Goal: Information Seeking & Learning: Learn about a topic

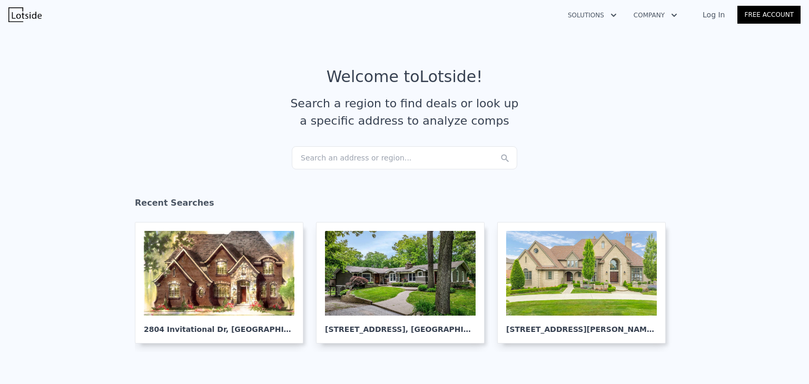
click at [349, 156] on div "Search an address or region..." at bounding box center [404, 157] width 225 height 23
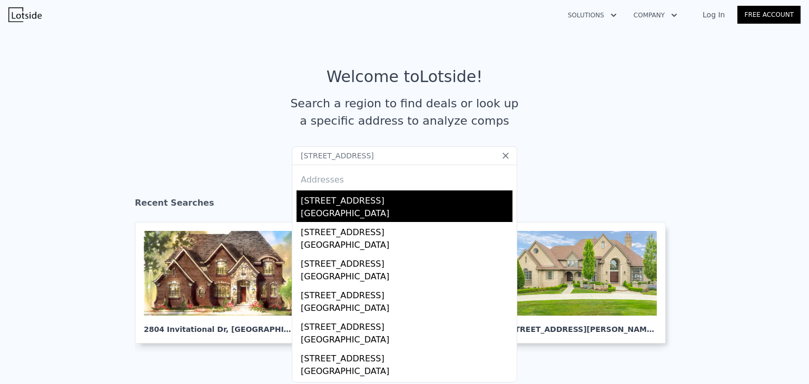
type input "[STREET_ADDRESS]"
click at [367, 211] on div "[GEOGRAPHIC_DATA]" at bounding box center [407, 214] width 212 height 15
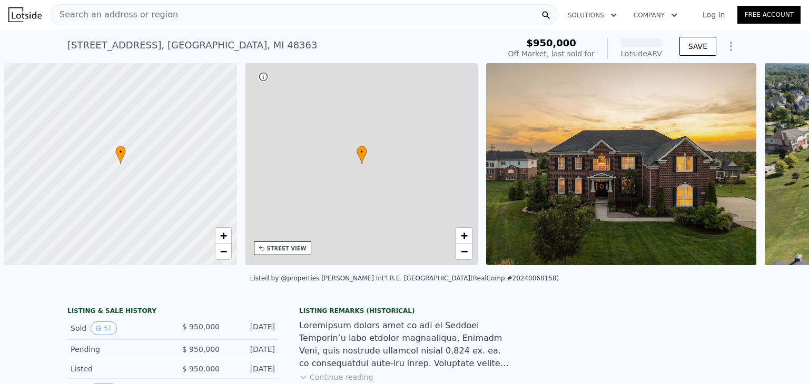
scroll to position [0, 4]
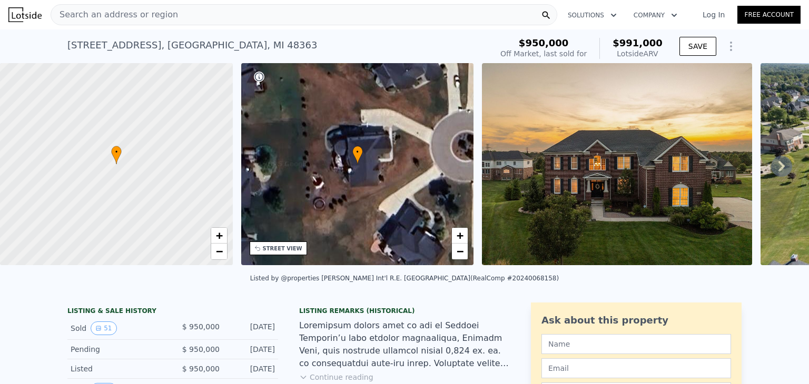
click at [771, 163] on icon at bounding box center [781, 166] width 21 height 21
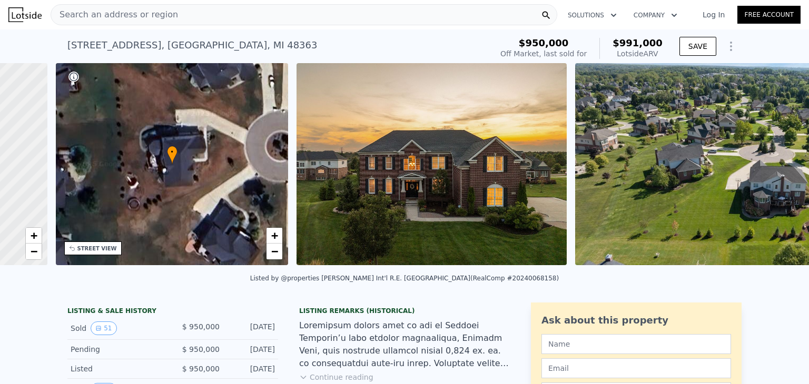
scroll to position [0, 245]
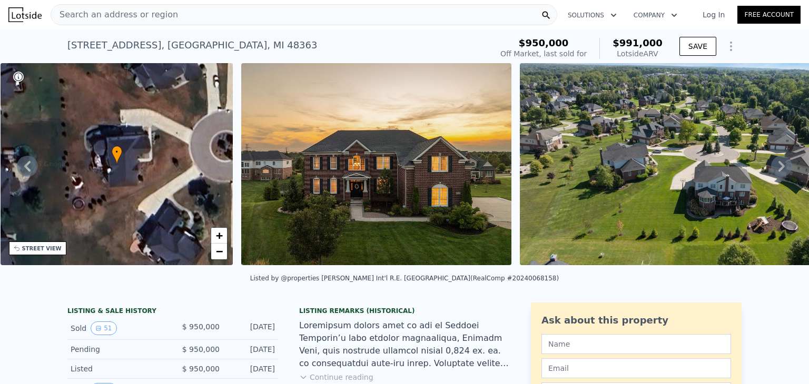
click at [778, 166] on icon at bounding box center [781, 166] width 6 height 11
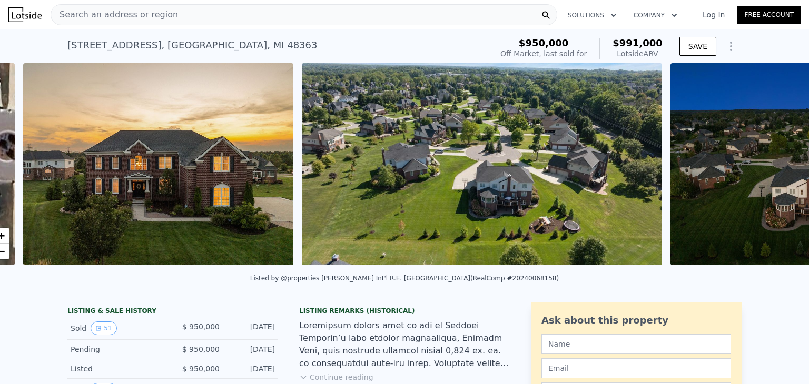
scroll to position [0, 482]
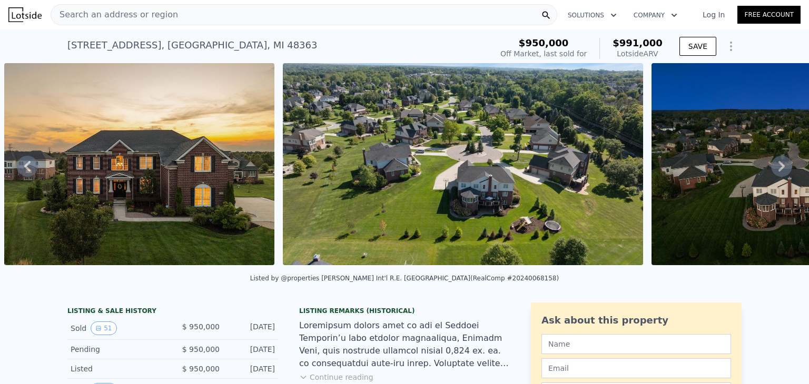
click at [771, 164] on icon at bounding box center [781, 166] width 21 height 21
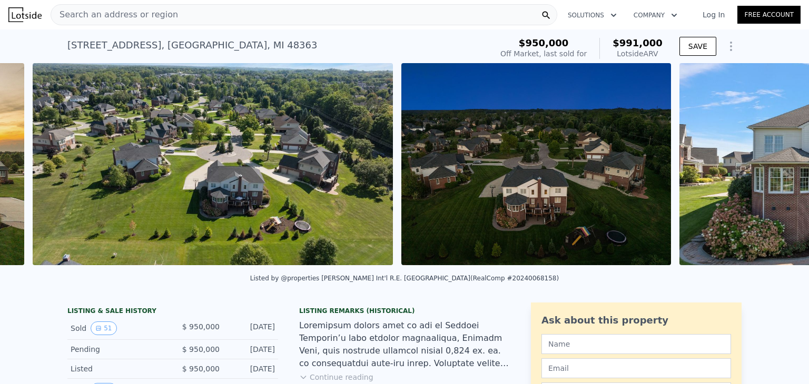
scroll to position [0, 760]
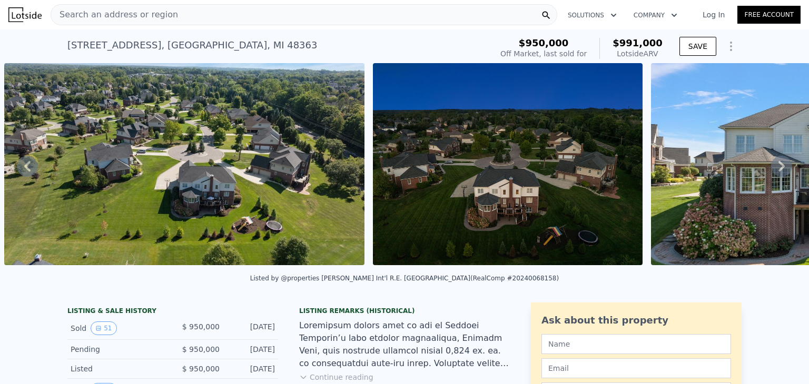
click at [771, 164] on icon at bounding box center [781, 166] width 21 height 21
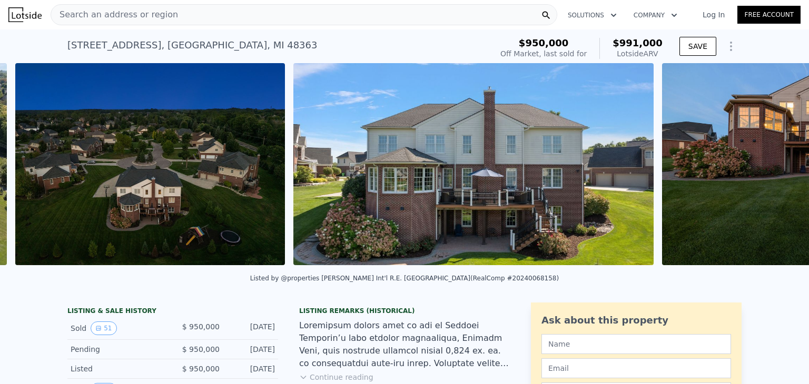
scroll to position [0, 1129]
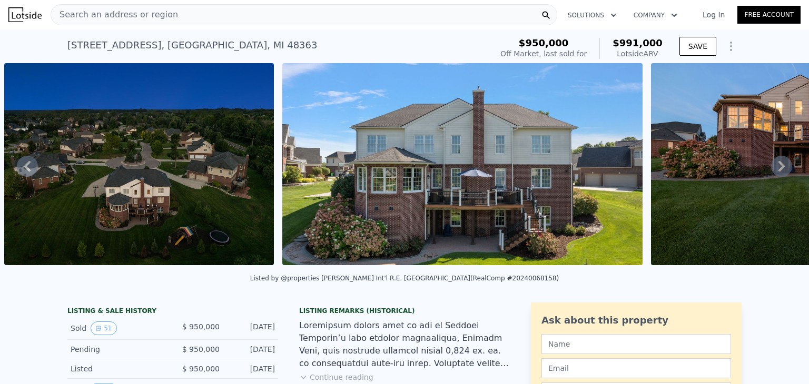
click at [771, 164] on icon at bounding box center [781, 166] width 21 height 21
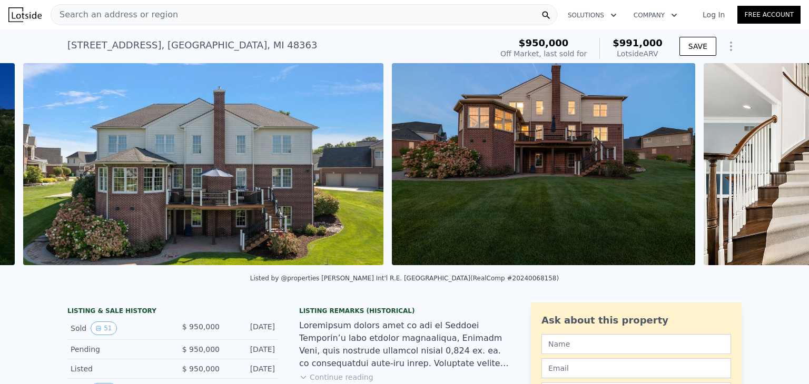
scroll to position [0, 1407]
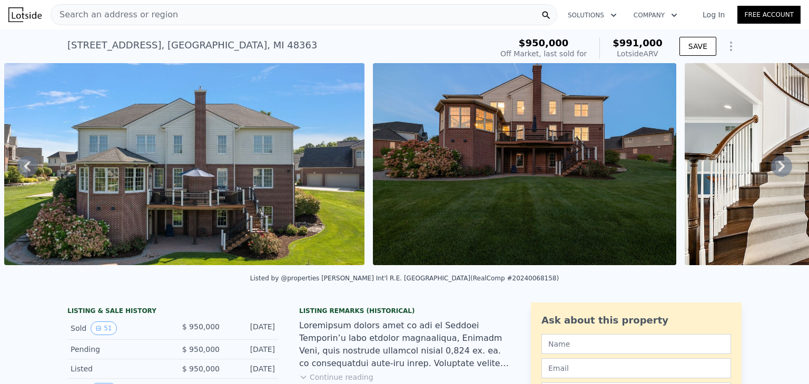
click at [778, 169] on icon at bounding box center [781, 166] width 6 height 11
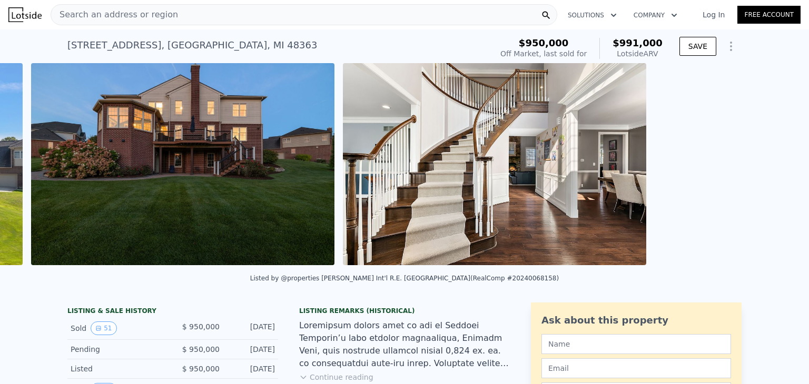
scroll to position [0, 1776]
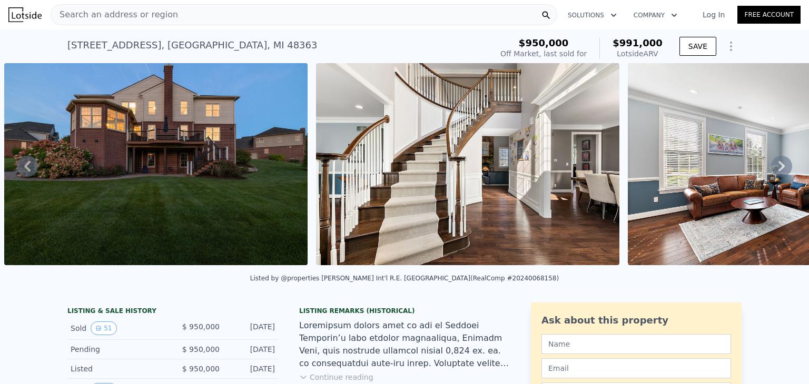
click at [778, 169] on icon at bounding box center [781, 166] width 6 height 11
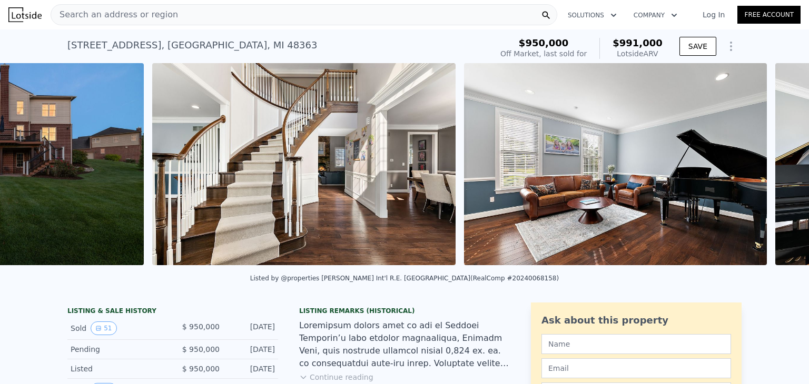
scroll to position [0, 2087]
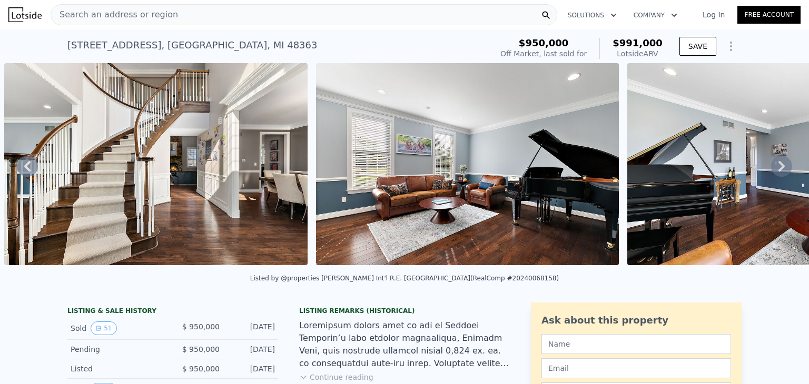
click at [778, 169] on icon at bounding box center [781, 166] width 6 height 11
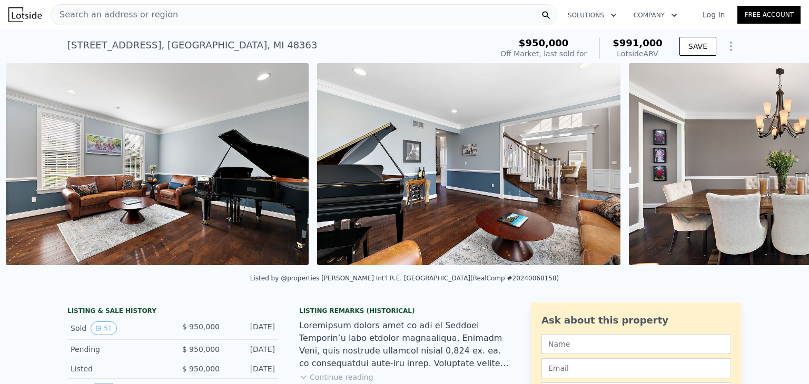
scroll to position [0, 2399]
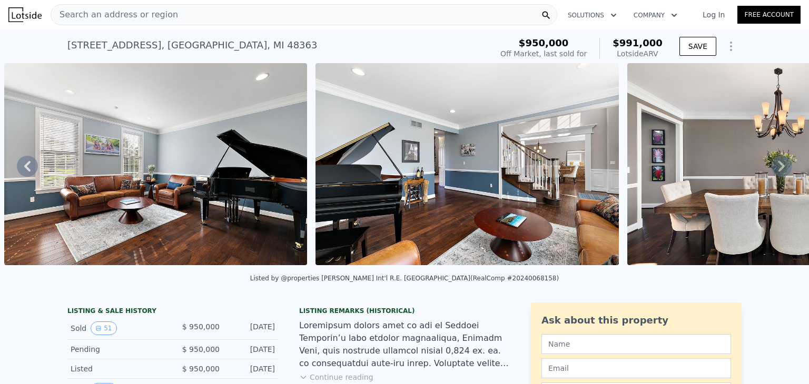
click at [778, 169] on icon at bounding box center [781, 166] width 6 height 11
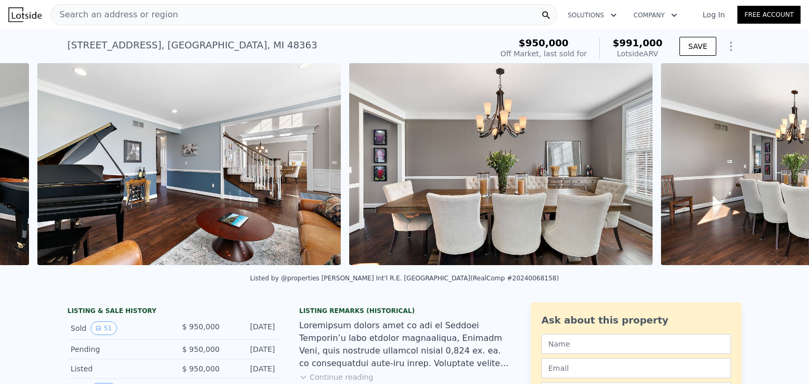
scroll to position [0, 2710]
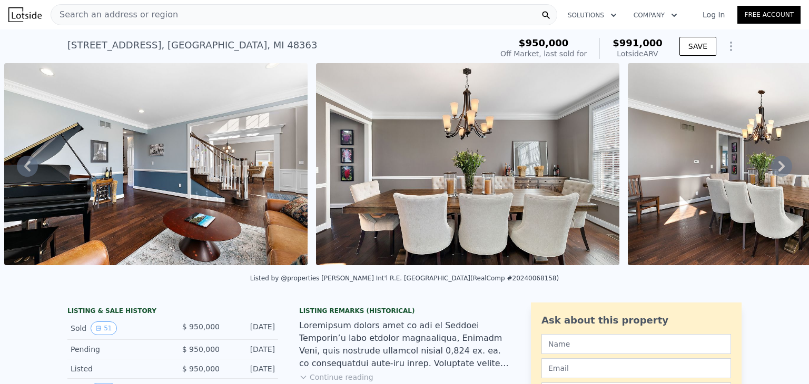
click at [778, 169] on icon at bounding box center [781, 166] width 6 height 11
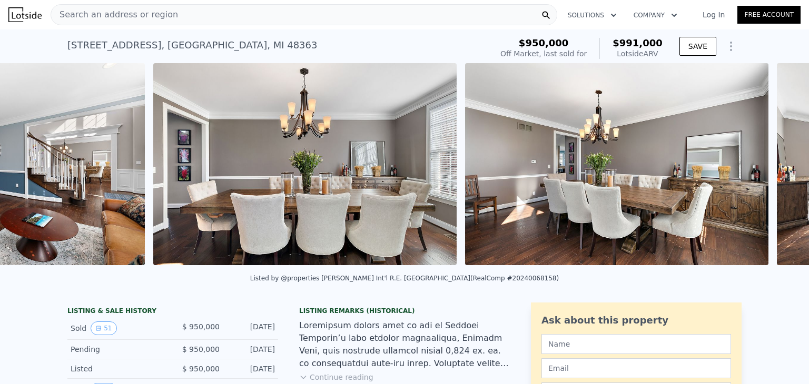
scroll to position [0, 3022]
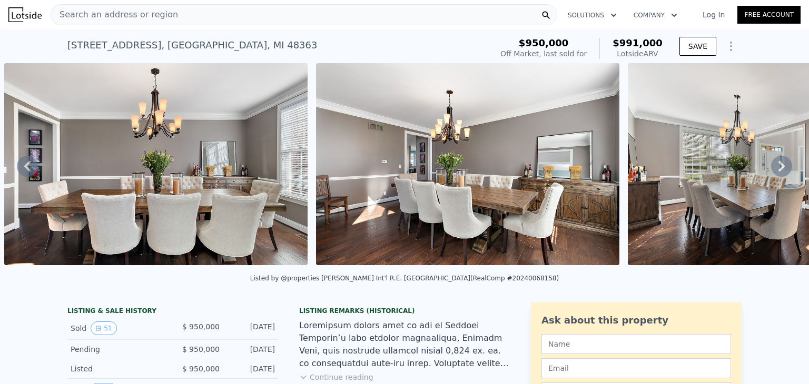
click at [778, 169] on icon at bounding box center [781, 166] width 6 height 11
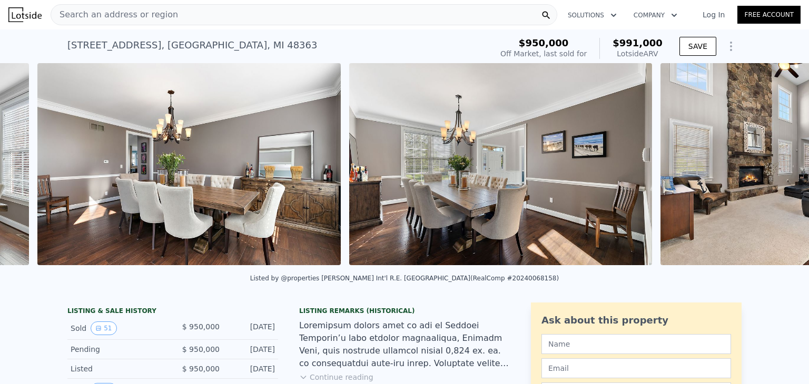
scroll to position [0, 3333]
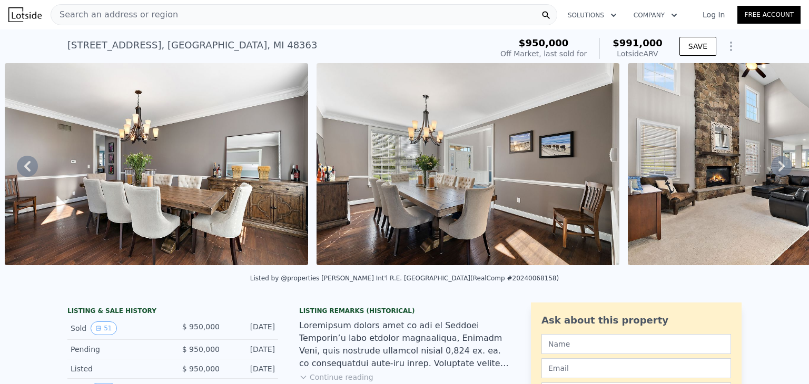
click at [778, 169] on icon at bounding box center [781, 166] width 6 height 11
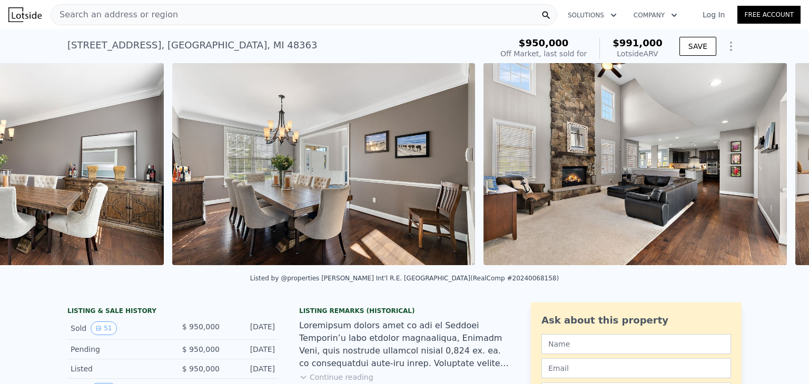
scroll to position [0, 3645]
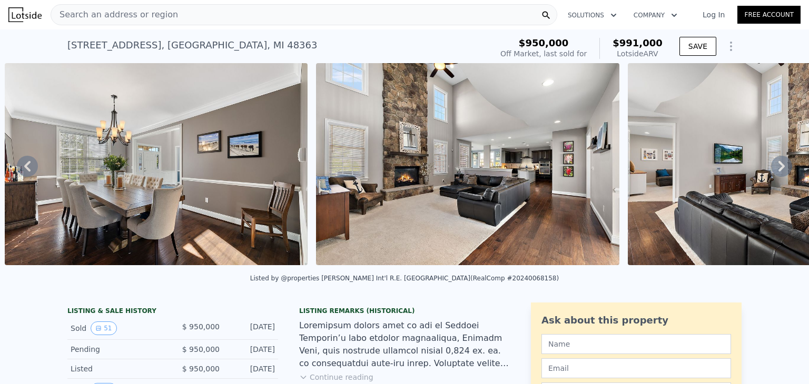
click at [778, 169] on icon at bounding box center [781, 166] width 6 height 11
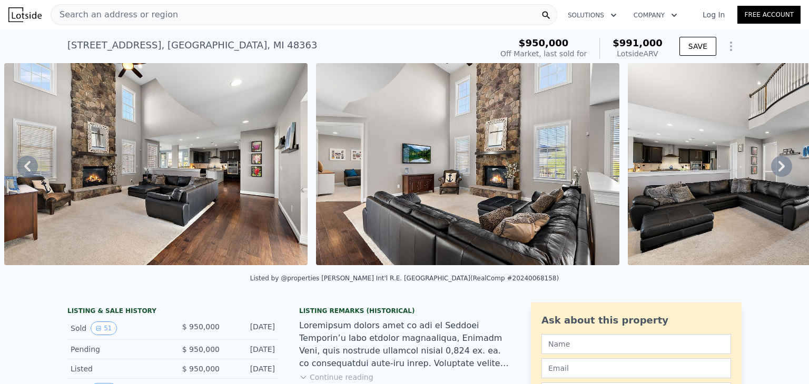
click at [778, 169] on icon at bounding box center [781, 166] width 6 height 11
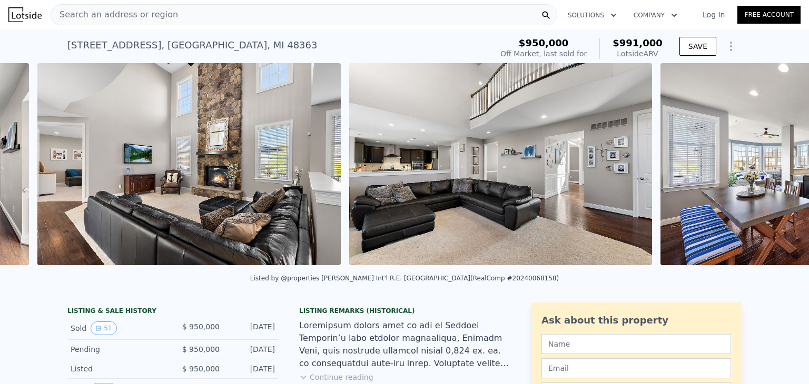
scroll to position [0, 4268]
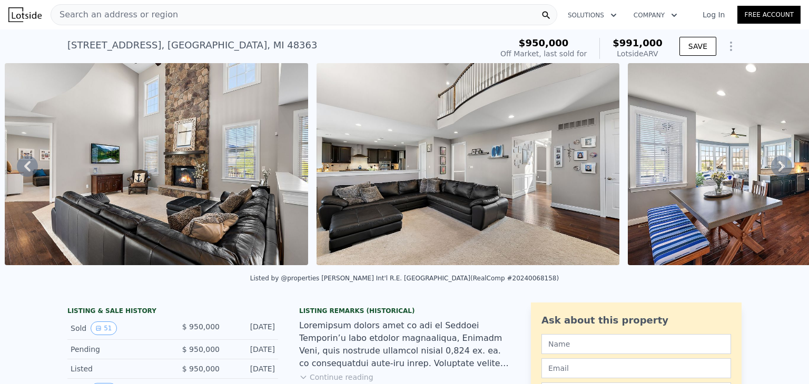
click at [778, 169] on icon at bounding box center [781, 166] width 6 height 11
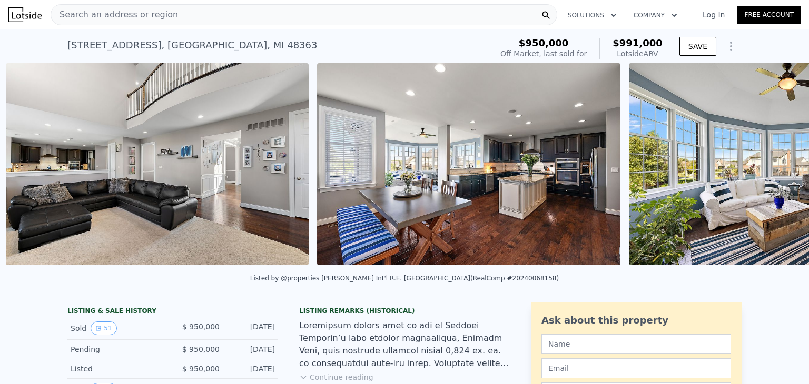
scroll to position [0, 4580]
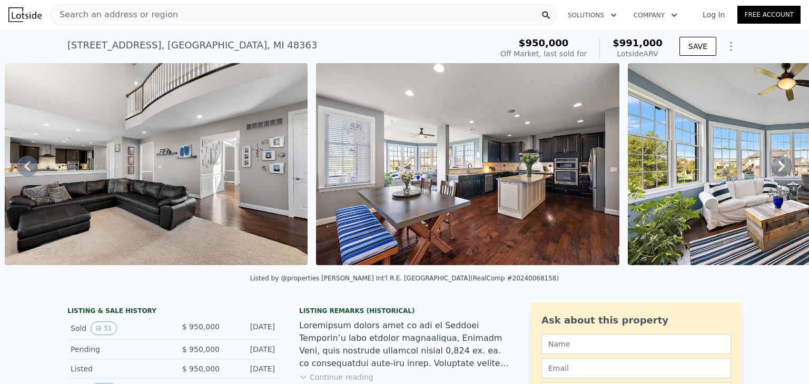
click at [778, 169] on icon at bounding box center [781, 166] width 6 height 11
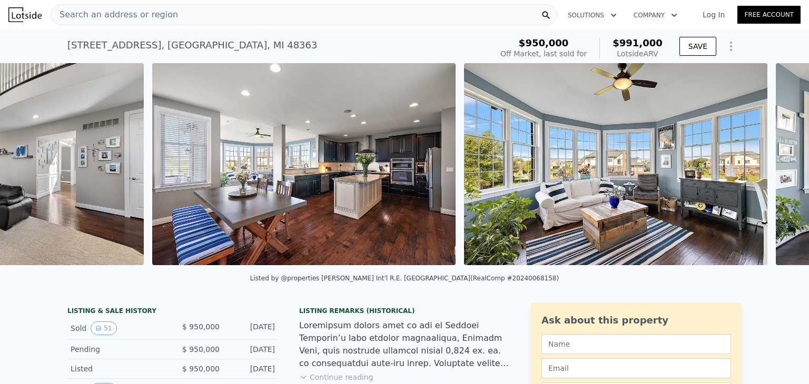
scroll to position [0, 4891]
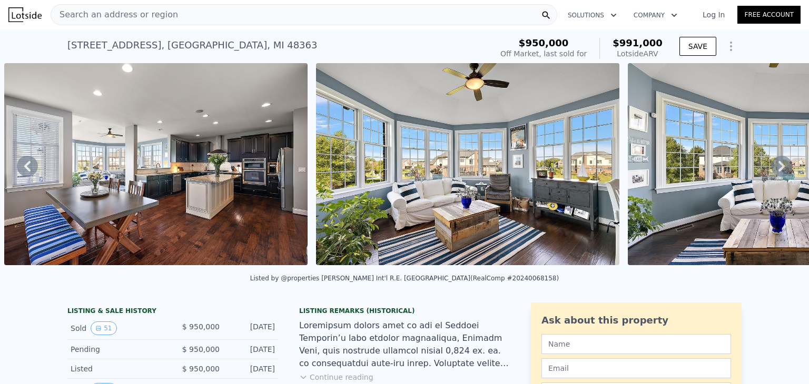
click at [778, 169] on icon at bounding box center [781, 166] width 6 height 11
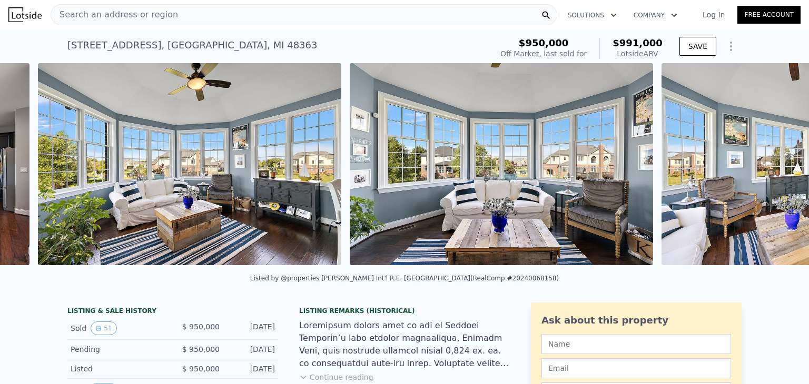
scroll to position [0, 5203]
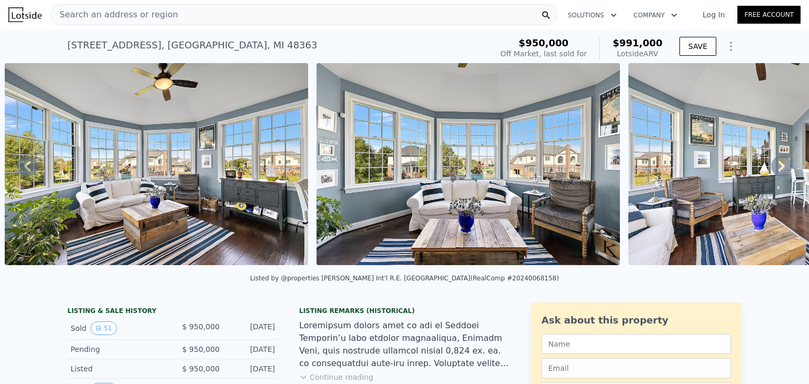
click at [778, 169] on icon at bounding box center [781, 166] width 6 height 11
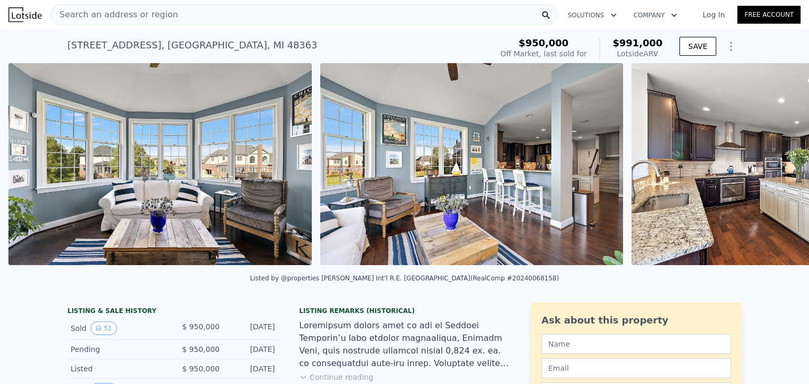
scroll to position [0, 5514]
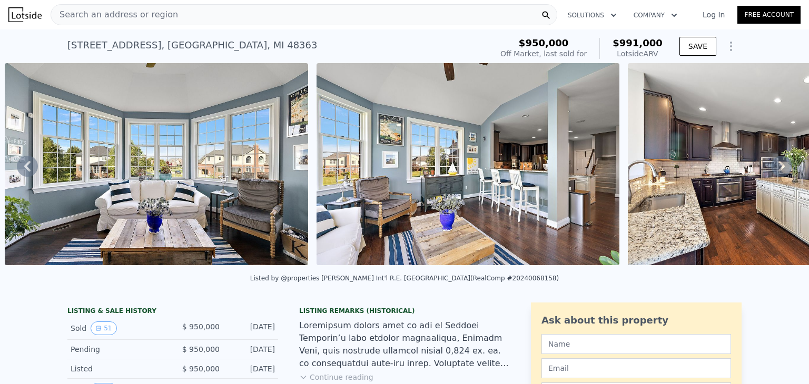
click at [778, 169] on icon at bounding box center [781, 166] width 6 height 11
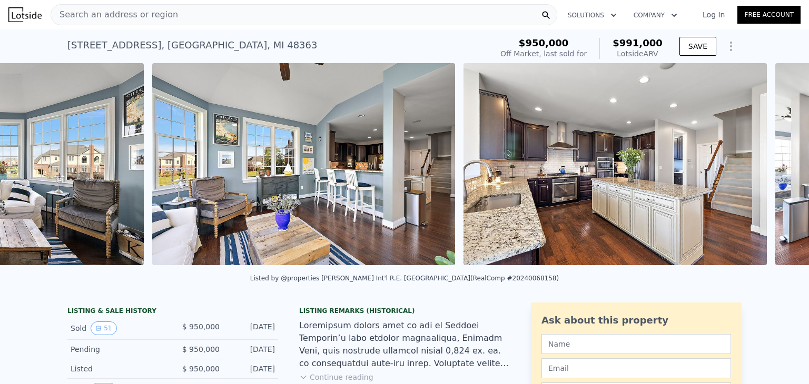
scroll to position [0, 5826]
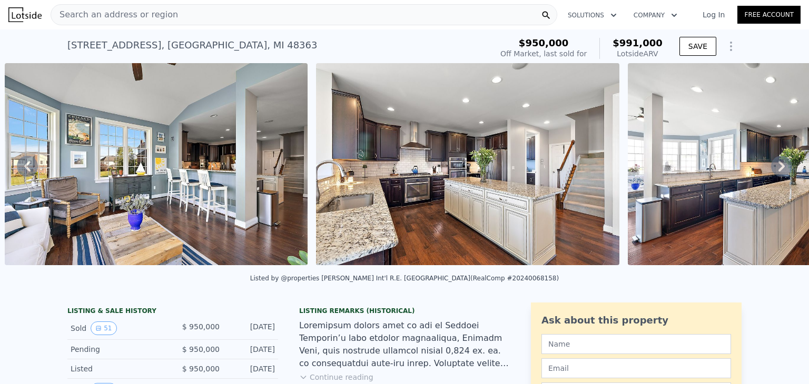
click at [778, 169] on icon at bounding box center [781, 166] width 6 height 11
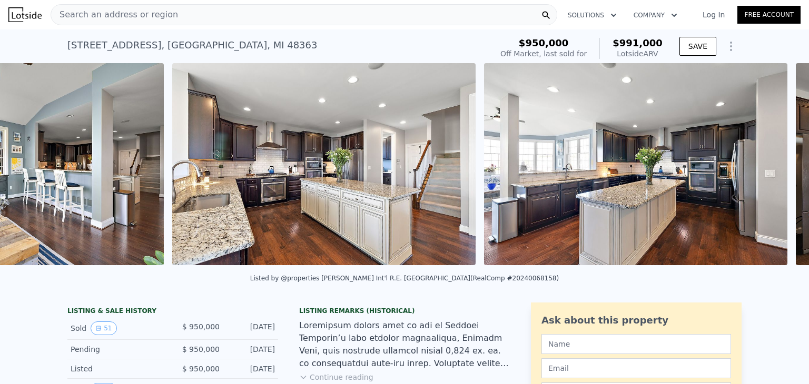
scroll to position [0, 6138]
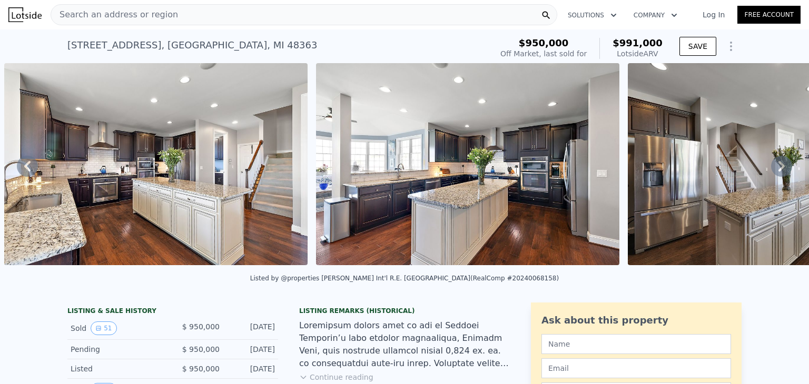
click at [778, 169] on icon at bounding box center [781, 166] width 6 height 11
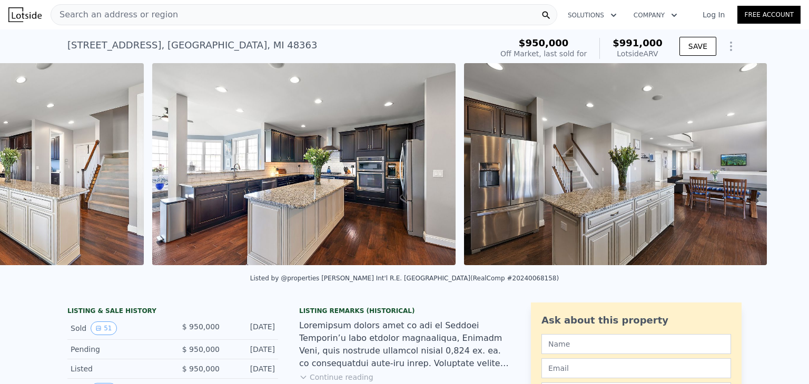
scroll to position [0, 6450]
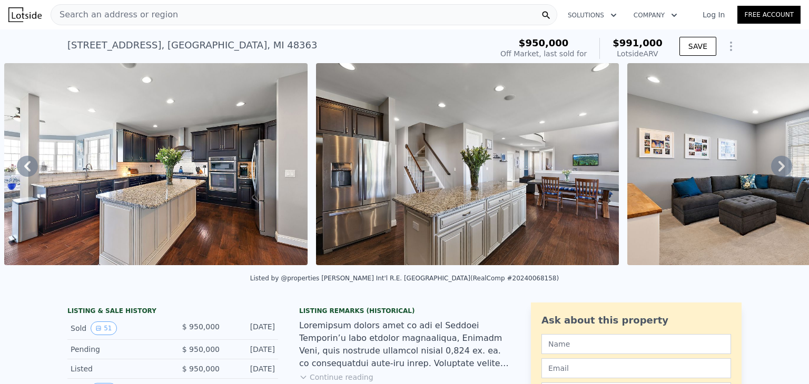
click at [778, 169] on icon at bounding box center [781, 166] width 6 height 11
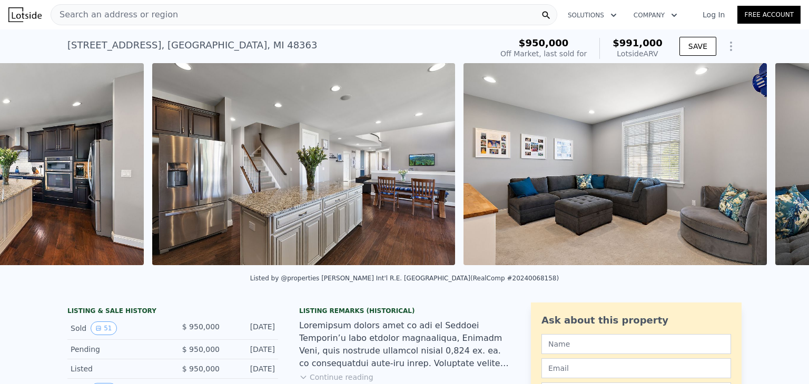
scroll to position [0, 6761]
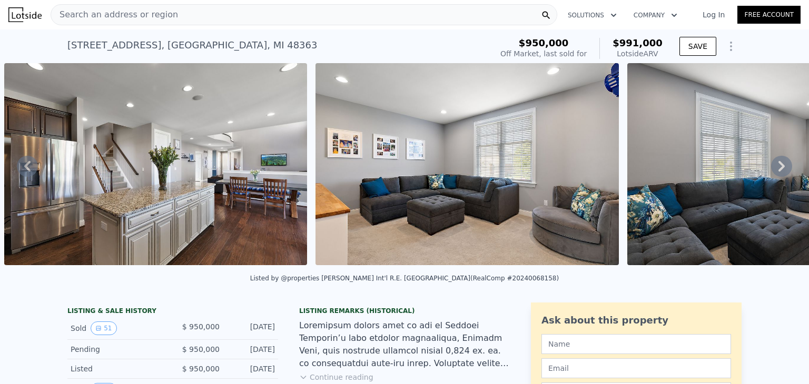
click at [778, 169] on icon at bounding box center [781, 166] width 6 height 11
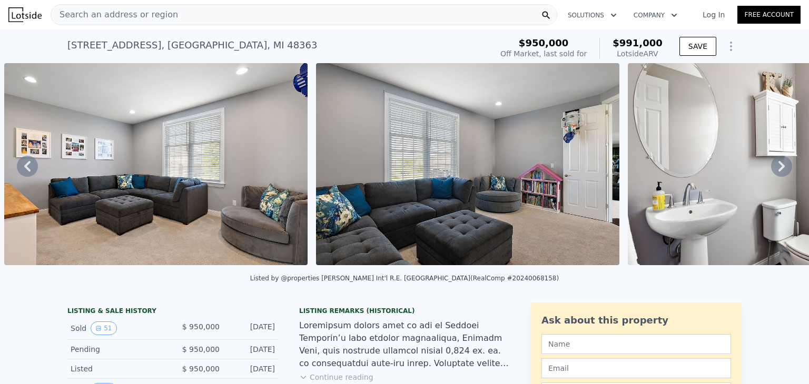
click at [778, 169] on icon at bounding box center [781, 166] width 6 height 11
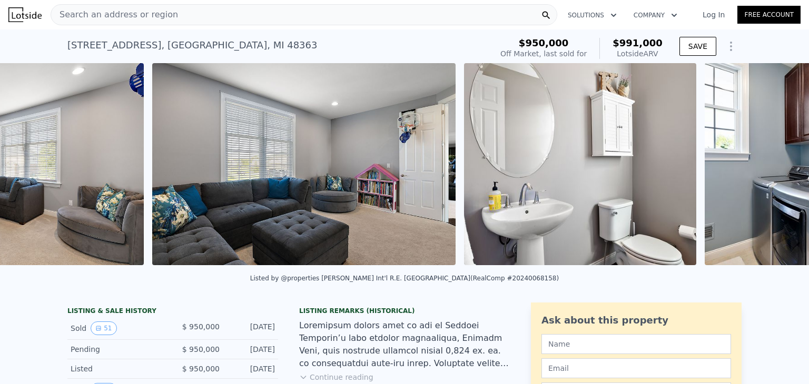
scroll to position [0, 7384]
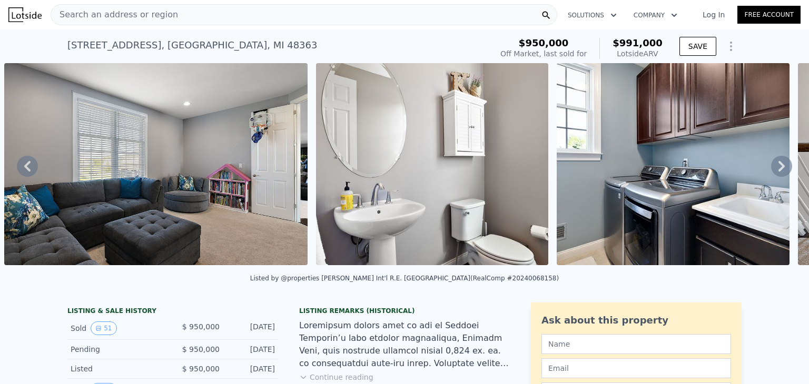
click at [778, 169] on icon at bounding box center [781, 166] width 6 height 11
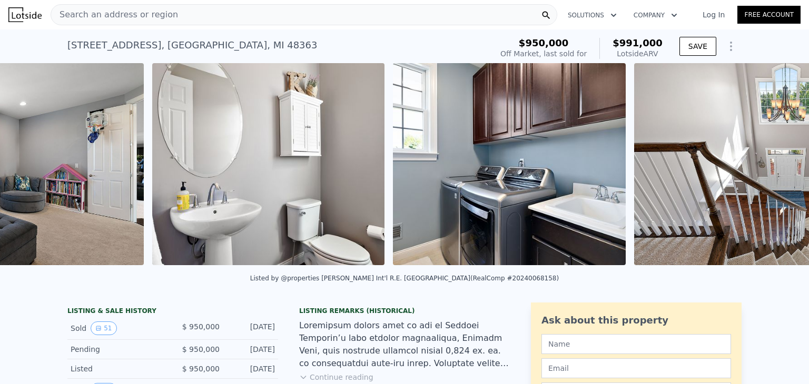
scroll to position [0, 7696]
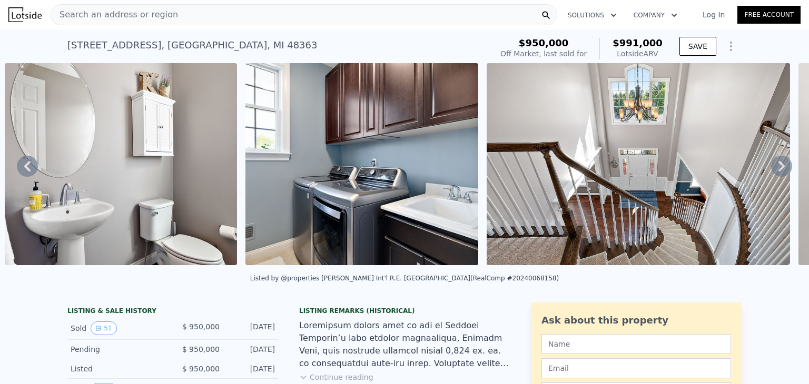
click at [772, 163] on icon at bounding box center [781, 166] width 21 height 21
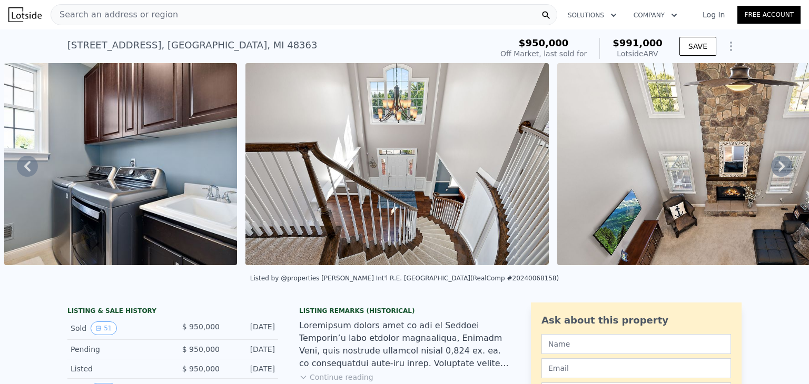
click at [772, 163] on icon at bounding box center [781, 166] width 21 height 21
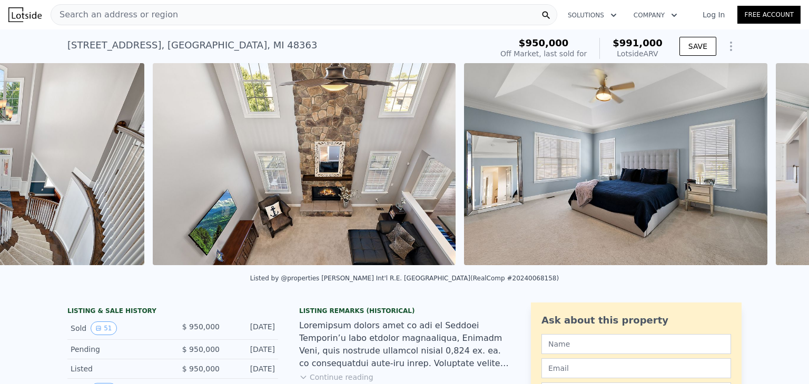
scroll to position [0, 8489]
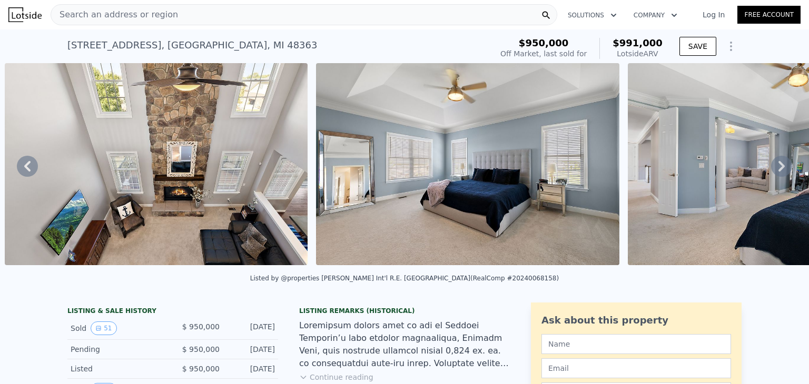
click at [772, 163] on icon at bounding box center [781, 166] width 21 height 21
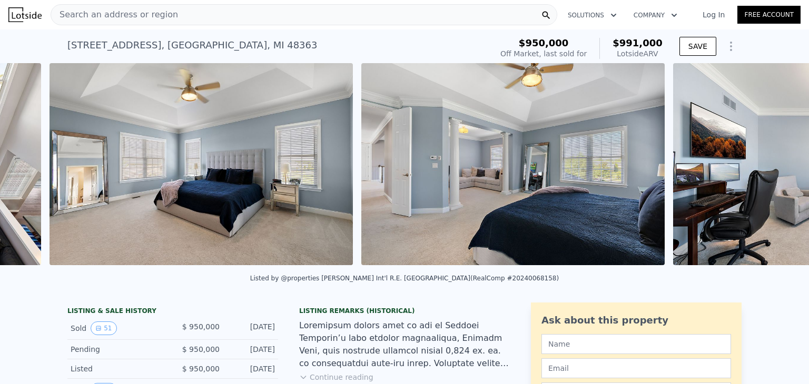
scroll to position [0, 8801]
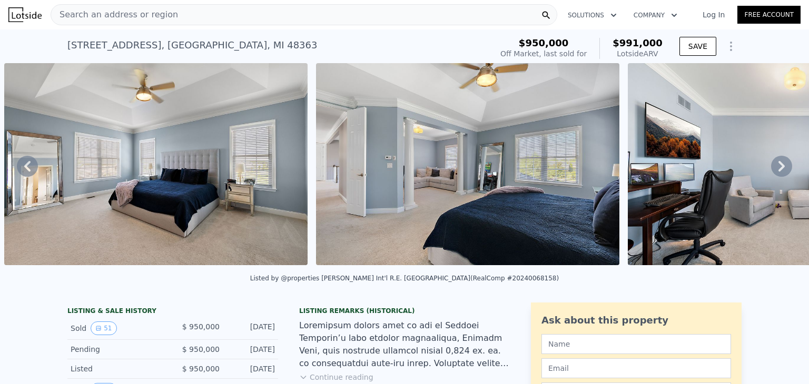
click at [772, 163] on icon at bounding box center [781, 166] width 21 height 21
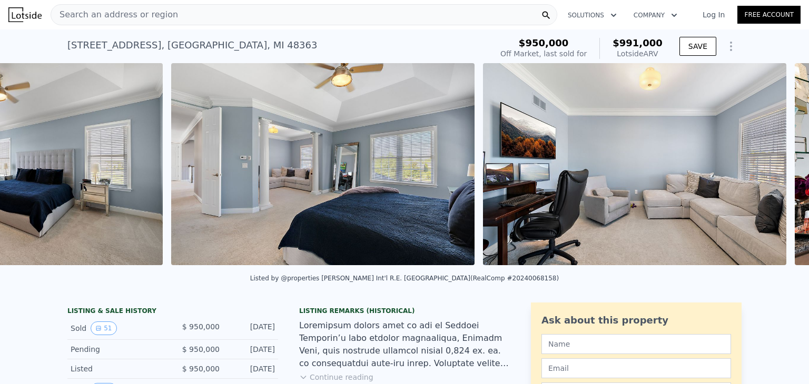
scroll to position [0, 9112]
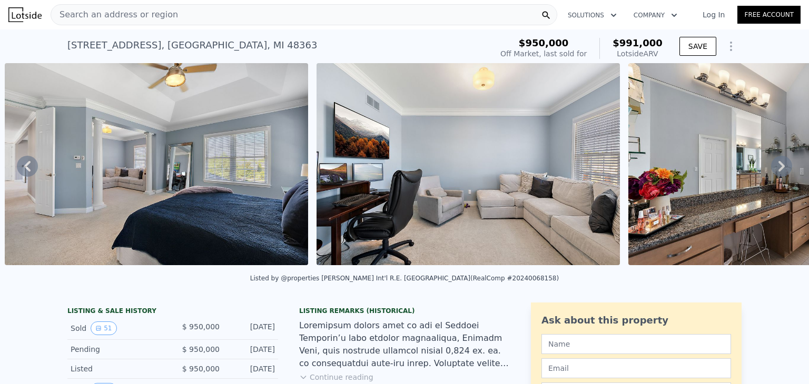
click at [772, 163] on icon at bounding box center [781, 166] width 21 height 21
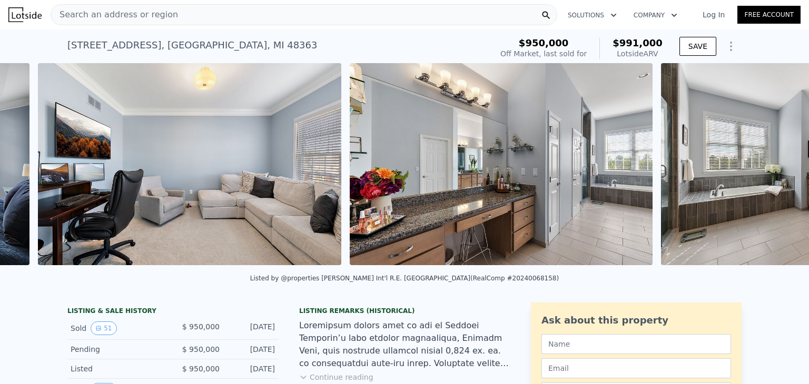
scroll to position [0, 9424]
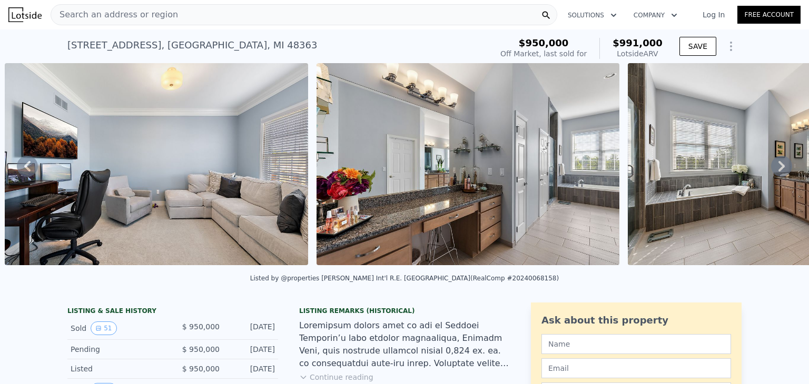
click at [772, 163] on icon at bounding box center [781, 166] width 21 height 21
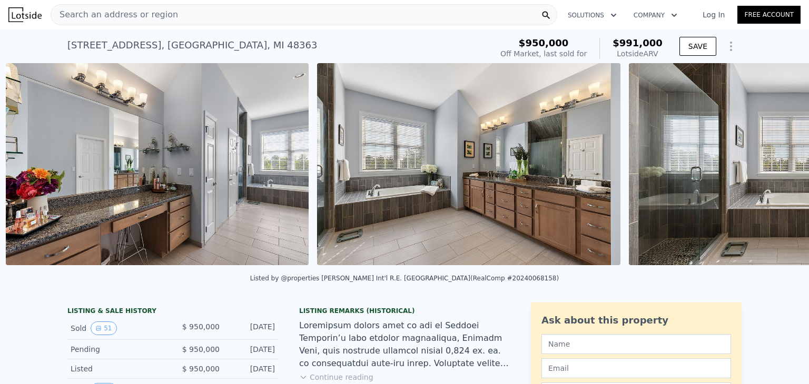
scroll to position [0, 9736]
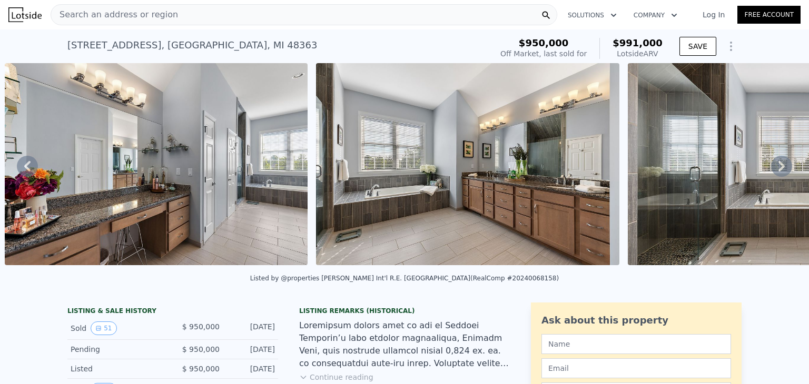
click at [772, 163] on icon at bounding box center [781, 166] width 21 height 21
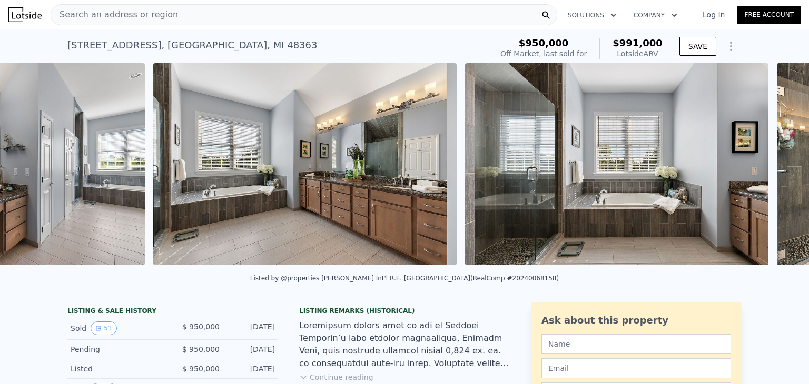
scroll to position [0, 10047]
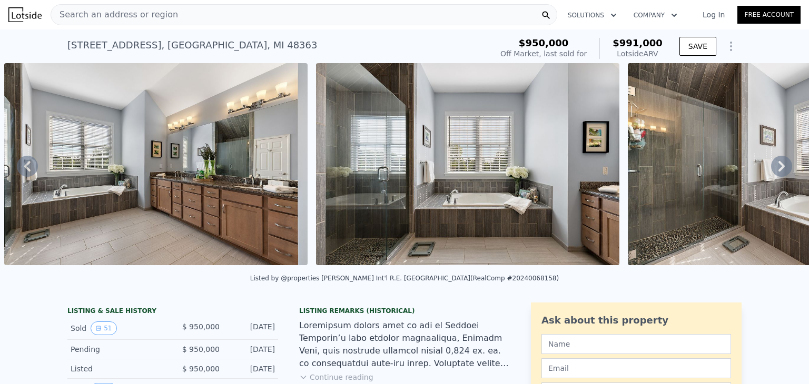
click at [772, 163] on icon at bounding box center [781, 166] width 21 height 21
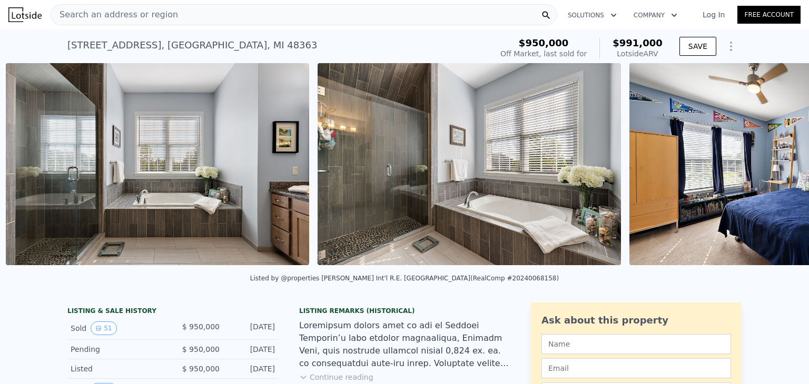
scroll to position [0, 10359]
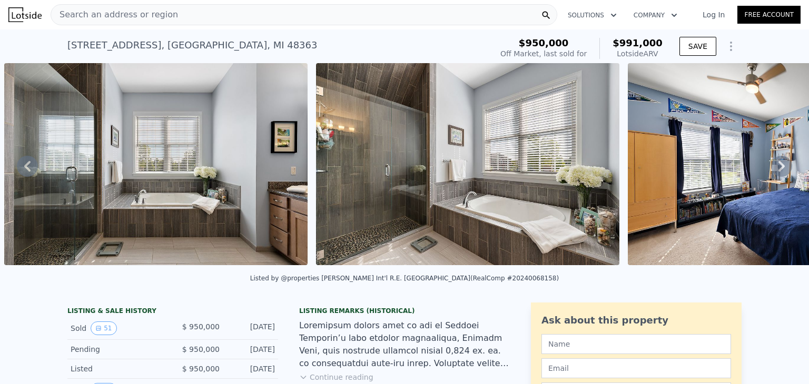
click at [772, 163] on icon at bounding box center [781, 166] width 21 height 21
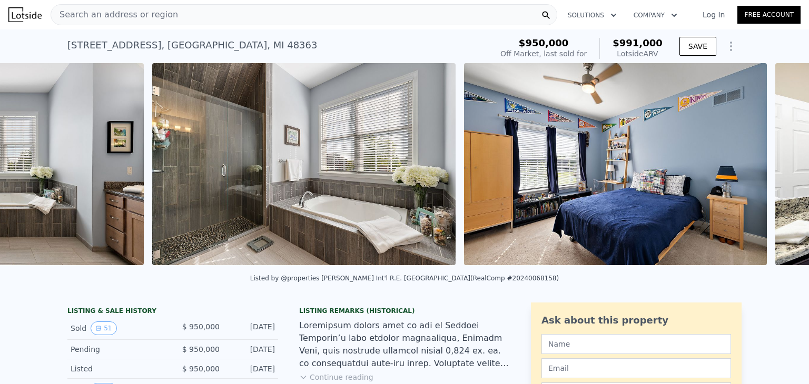
scroll to position [0, 10671]
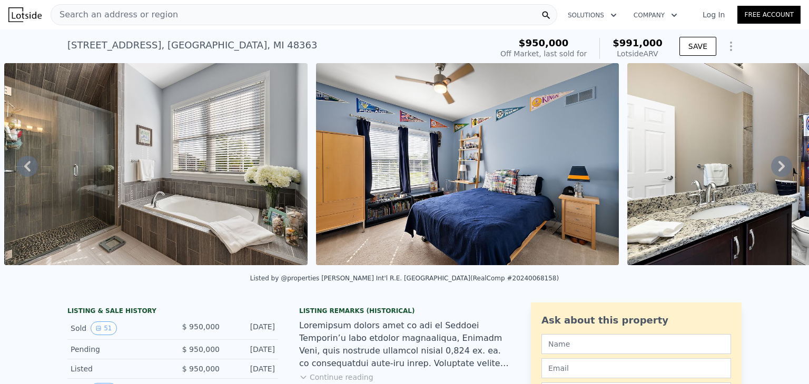
click at [772, 163] on icon at bounding box center [781, 166] width 21 height 21
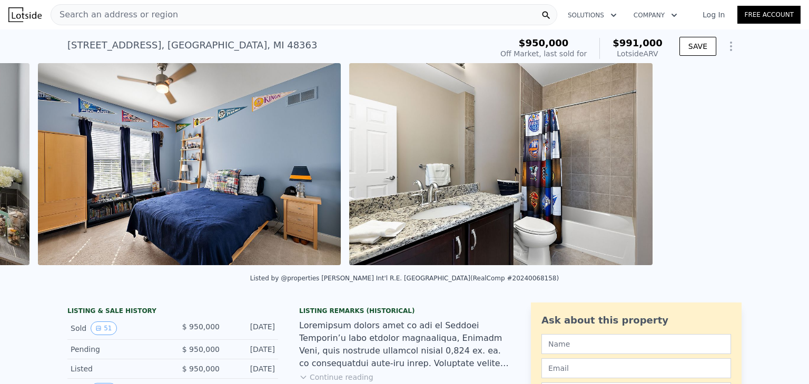
scroll to position [0, 10982]
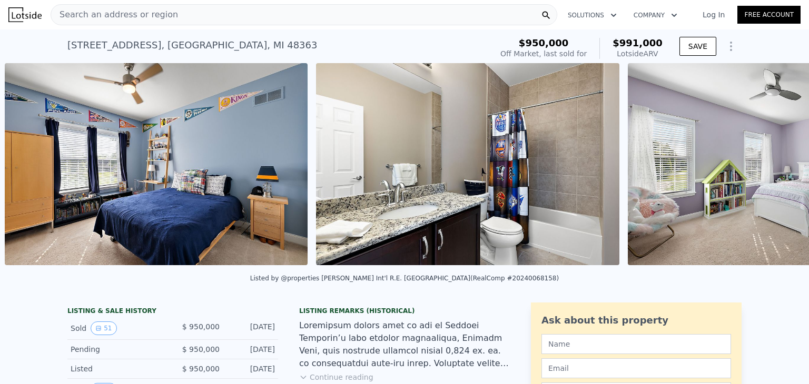
click at [772, 163] on div "• + − • + − STREET VIEW Loading... SATELLITE VIEW" at bounding box center [404, 166] width 809 height 206
click at [777, 168] on icon at bounding box center [781, 166] width 21 height 21
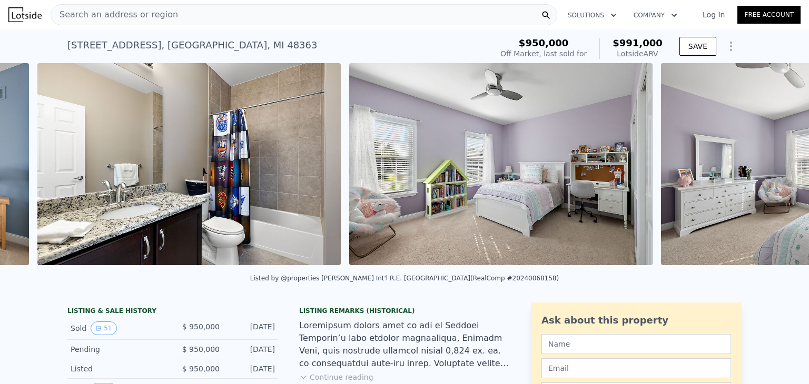
scroll to position [0, 11294]
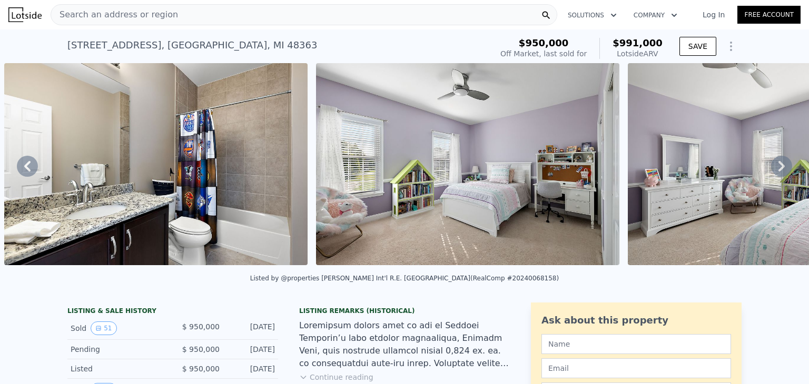
click at [777, 168] on icon at bounding box center [781, 166] width 21 height 21
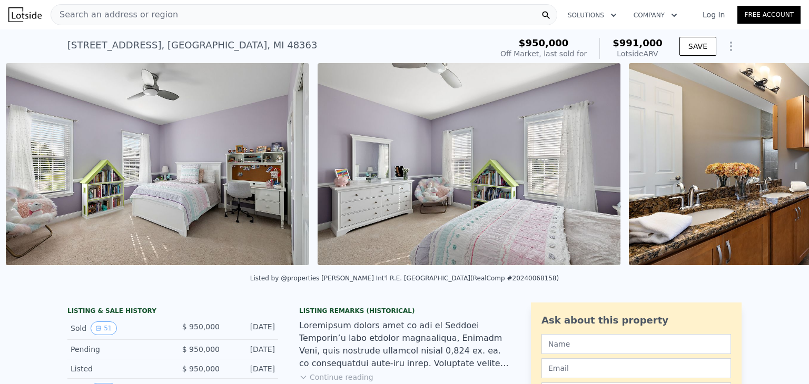
scroll to position [0, 11605]
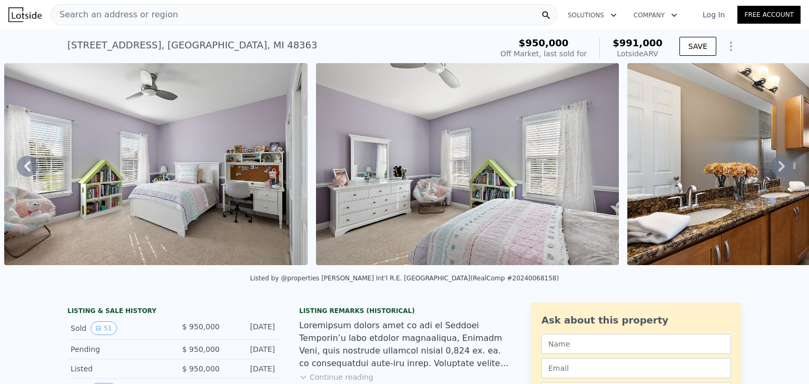
click at [777, 168] on icon at bounding box center [781, 166] width 21 height 21
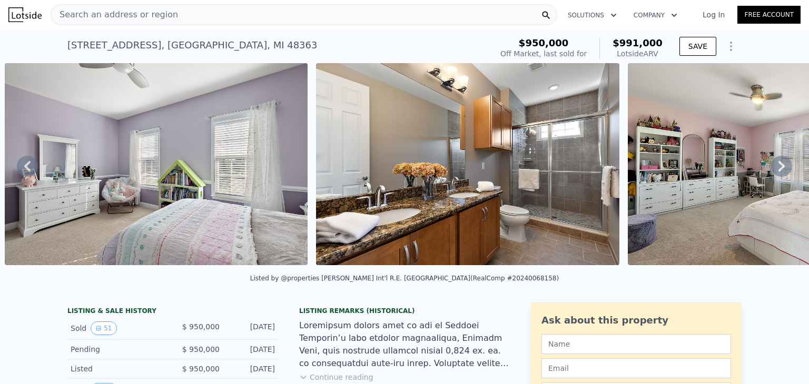
click at [777, 168] on icon at bounding box center [781, 166] width 21 height 21
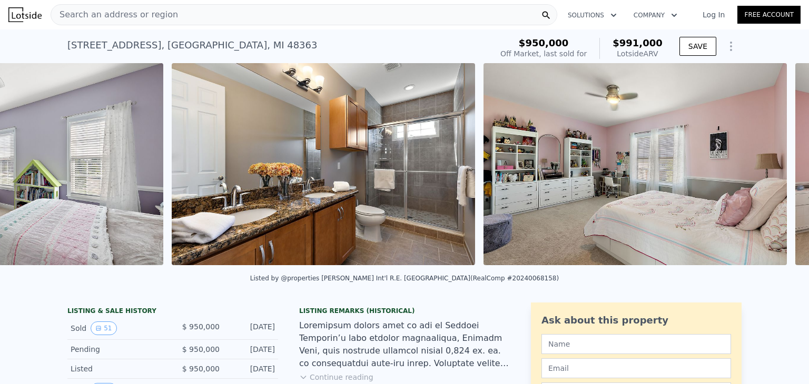
scroll to position [0, 12228]
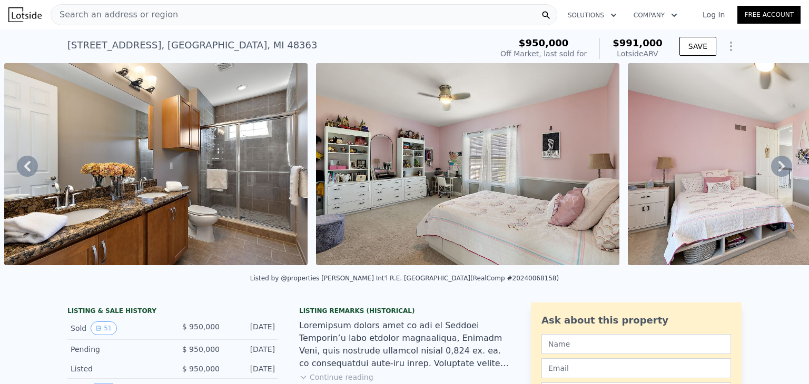
click at [777, 168] on icon at bounding box center [781, 166] width 21 height 21
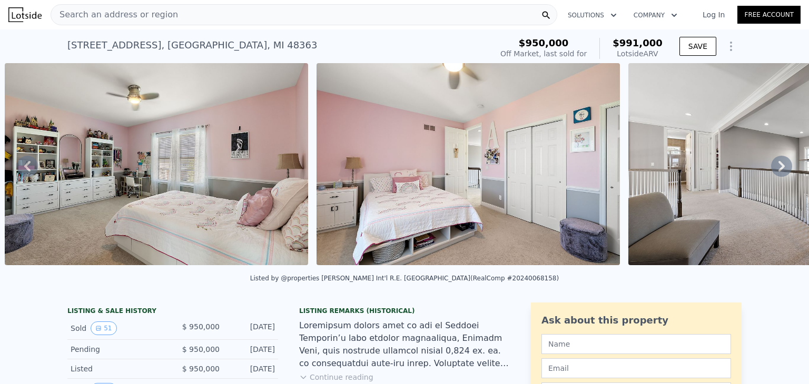
click at [777, 168] on icon at bounding box center [781, 166] width 21 height 21
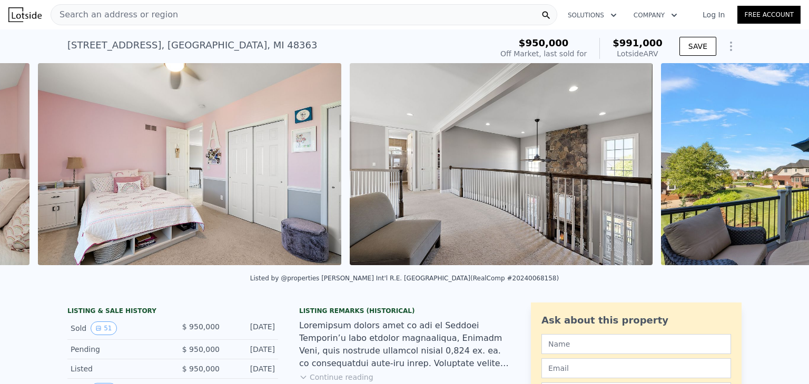
scroll to position [0, 12851]
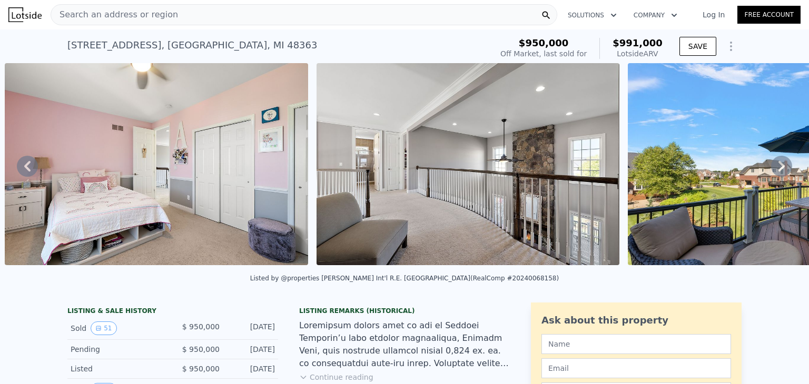
click at [514, 179] on img at bounding box center [467, 164] width 303 height 202
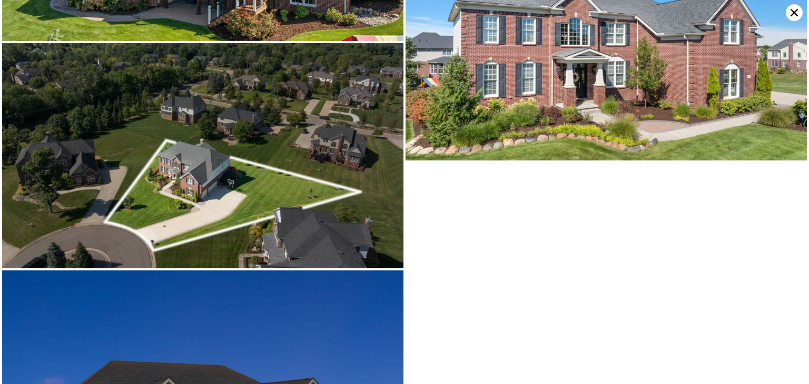
scroll to position [6711, 0]
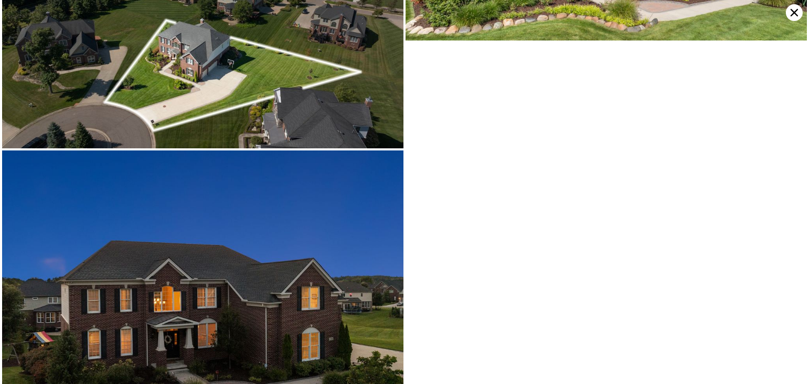
click at [795, 16] on icon at bounding box center [794, 12] width 17 height 17
